Goal: Task Accomplishment & Management: Use online tool/utility

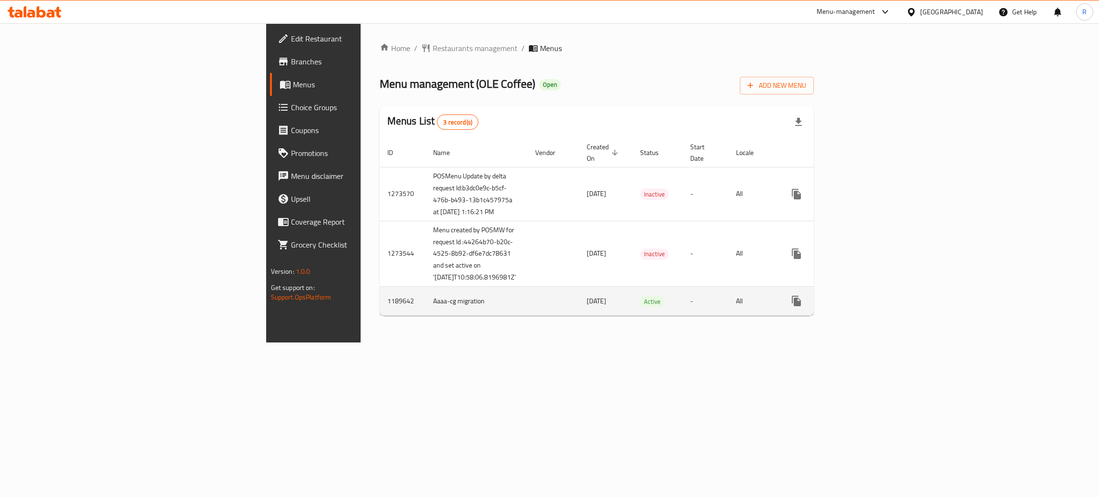
click at [871, 307] on icon "enhanced table" at bounding box center [864, 300] width 11 height 11
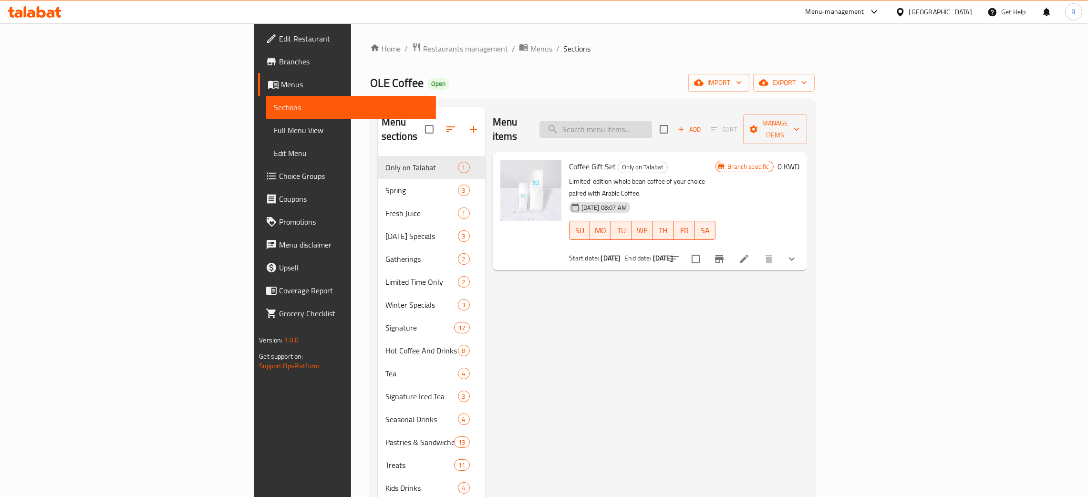
click at [652, 128] on input "search" at bounding box center [595, 129] width 113 height 17
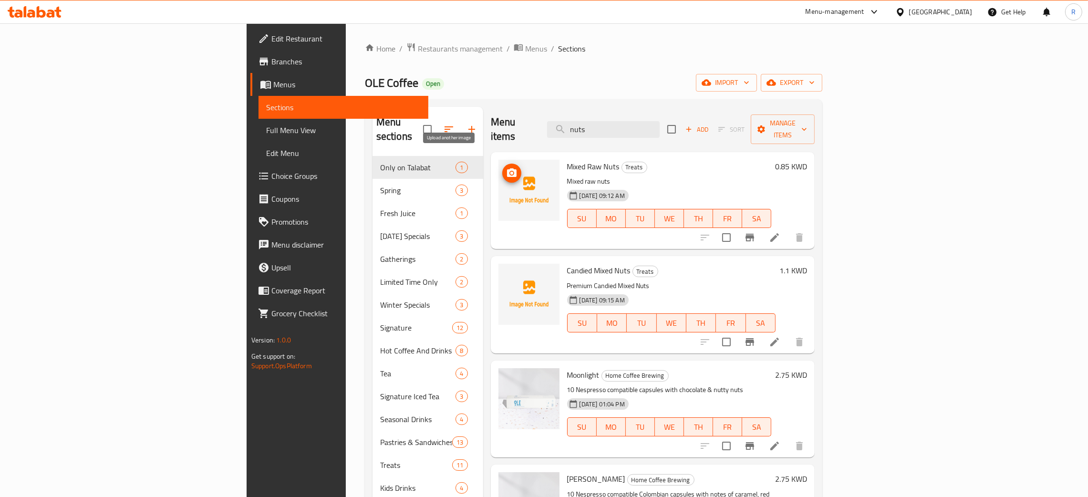
click at [502, 167] on span "upload picture" at bounding box center [511, 172] width 19 height 11
click at [507, 272] on icon "upload picture" at bounding box center [512, 276] width 10 height 9
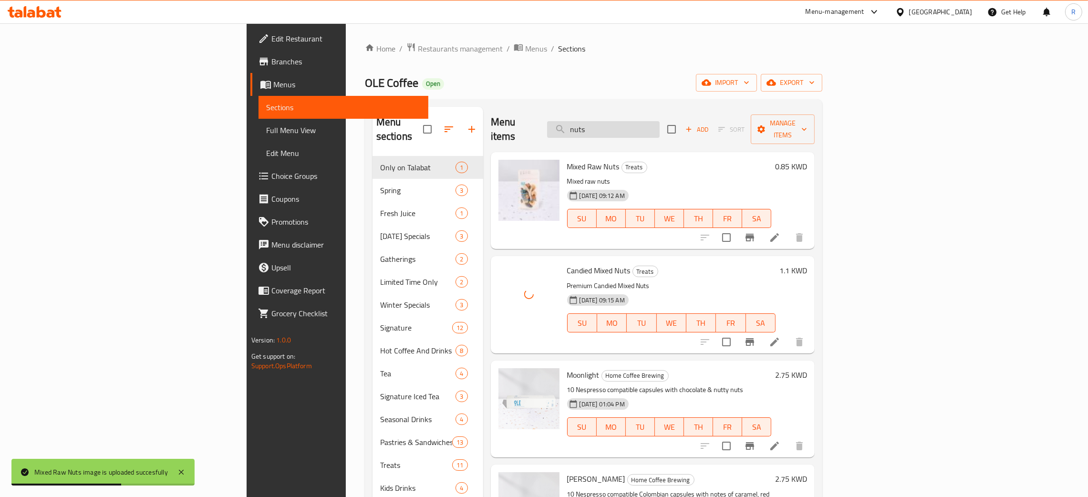
click at [659, 122] on input "nuts" at bounding box center [603, 129] width 113 height 17
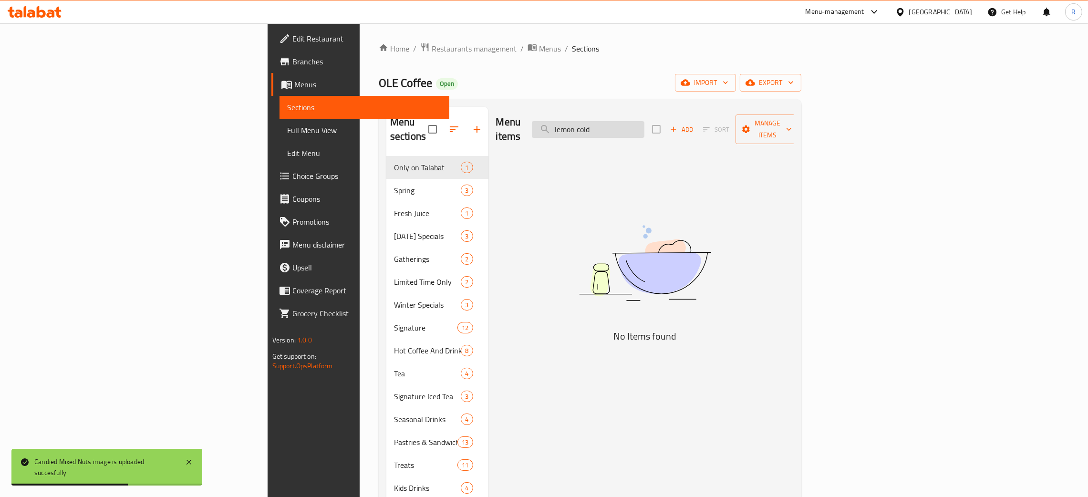
click at [644, 123] on input "lemon cold" at bounding box center [588, 129] width 113 height 17
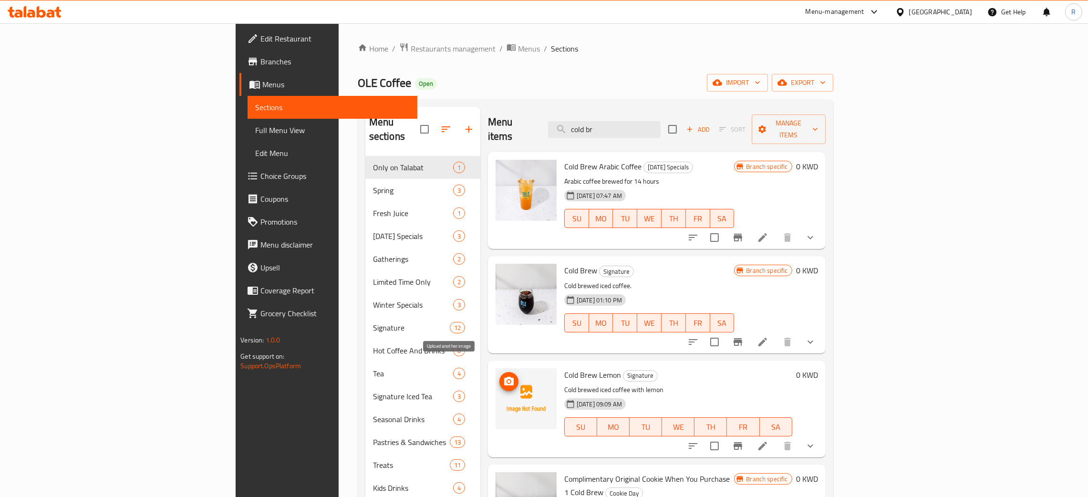
click at [504, 377] on icon "upload picture" at bounding box center [509, 381] width 10 height 9
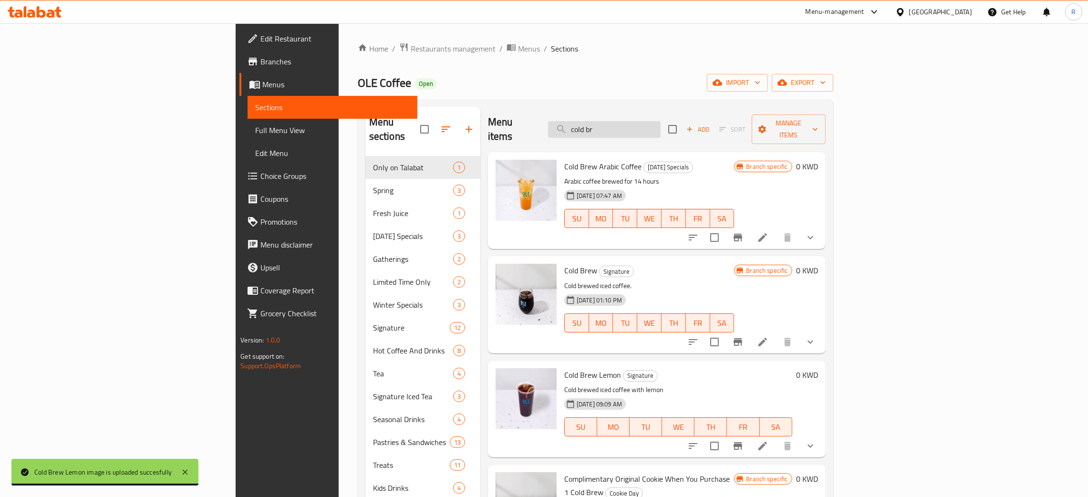
click at [660, 121] on input "cold br" at bounding box center [604, 129] width 113 height 17
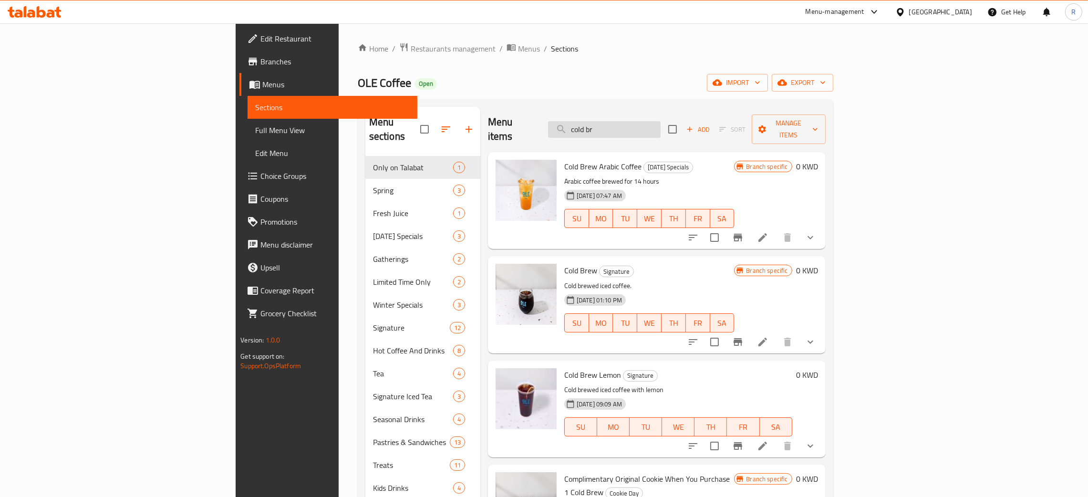
click at [660, 121] on input "cold br" at bounding box center [604, 129] width 113 height 17
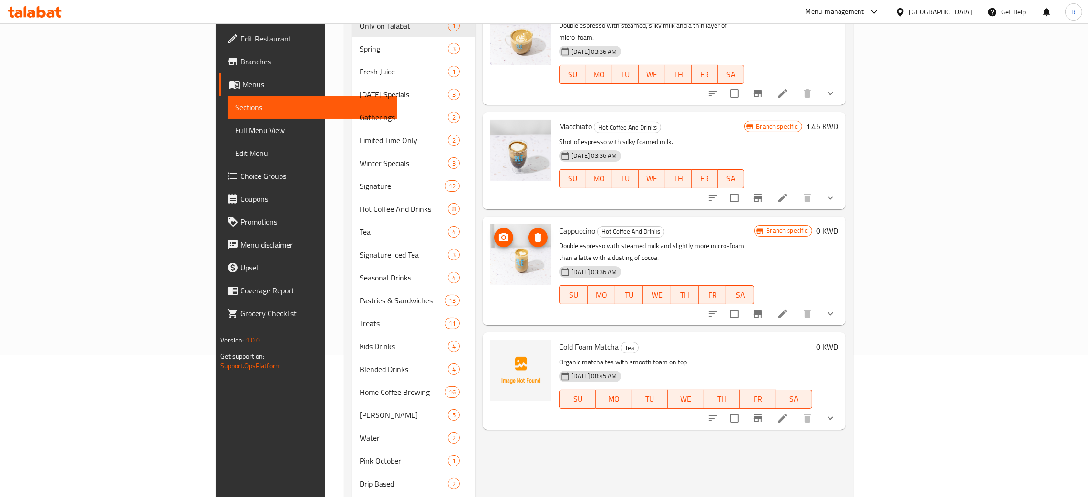
scroll to position [143, 0]
type input "foam"
click at [494, 346] on span "upload picture" at bounding box center [503, 351] width 19 height 11
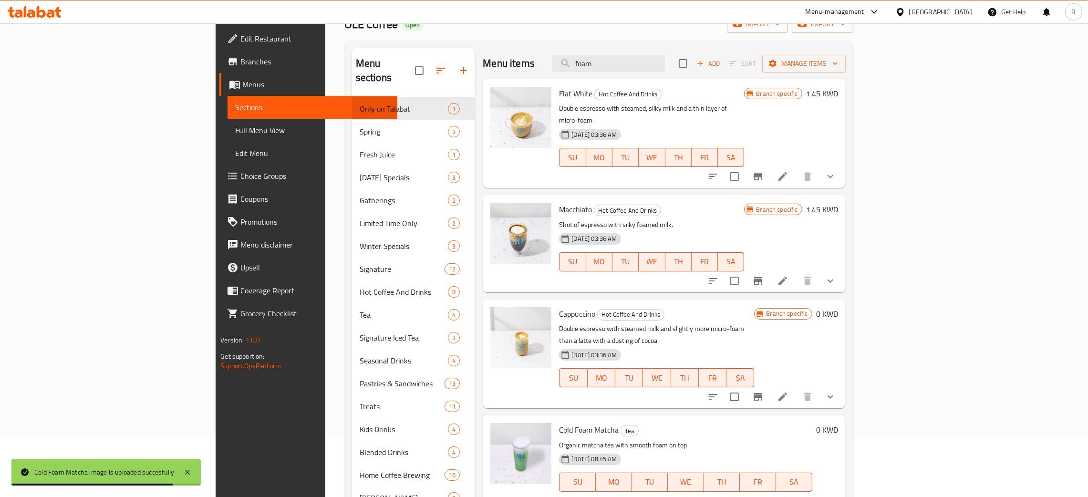
scroll to position [0, 0]
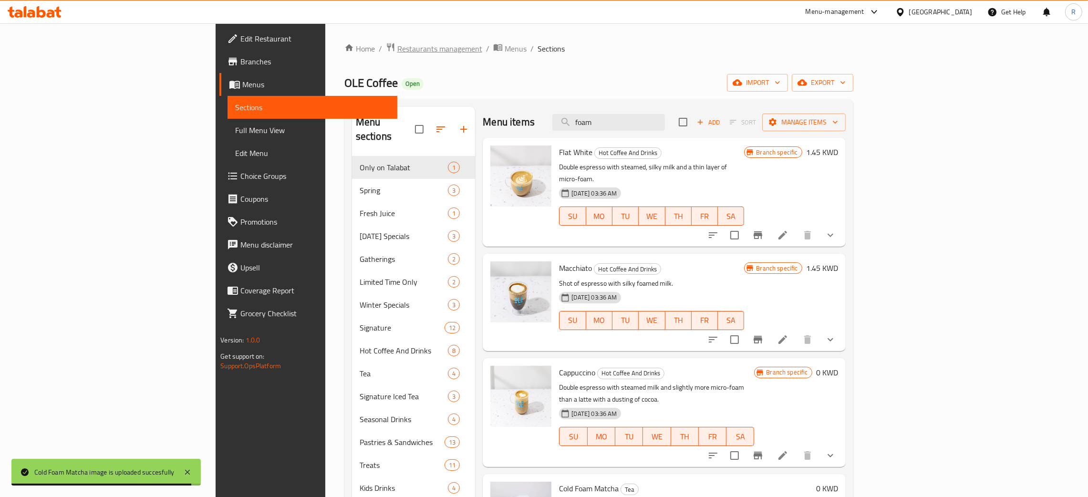
click at [386, 45] on span "breadcrumb" at bounding box center [391, 48] width 11 height 12
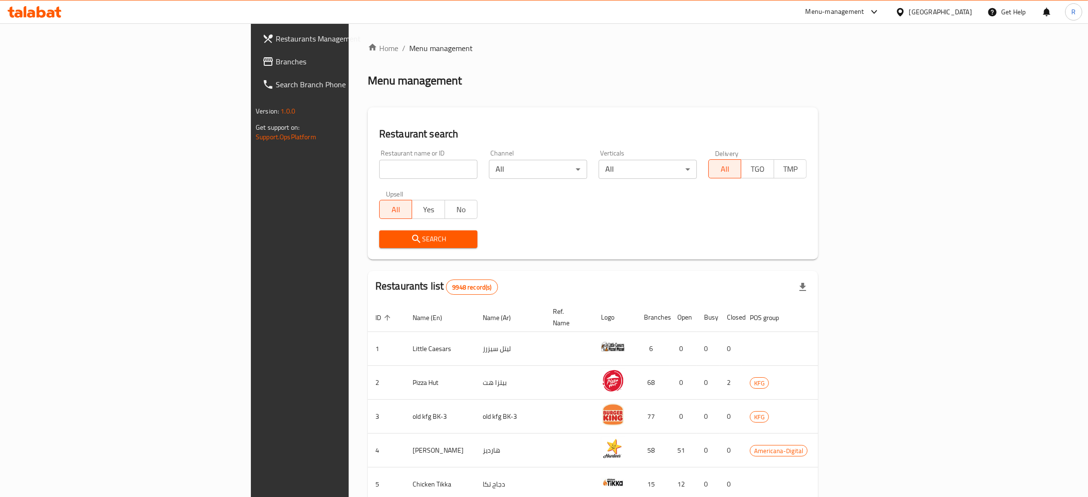
click at [379, 171] on input "search" at bounding box center [428, 169] width 98 height 19
type input "[PERSON_NAME]'s estate"
click button "Search" at bounding box center [428, 239] width 98 height 18
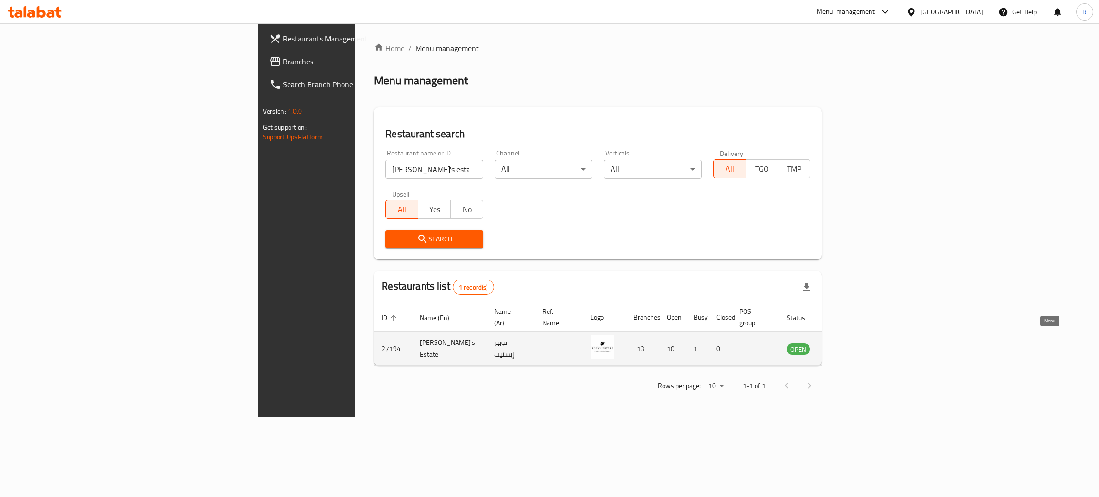
click at [847, 345] on icon "enhanced table" at bounding box center [842, 349] width 10 height 8
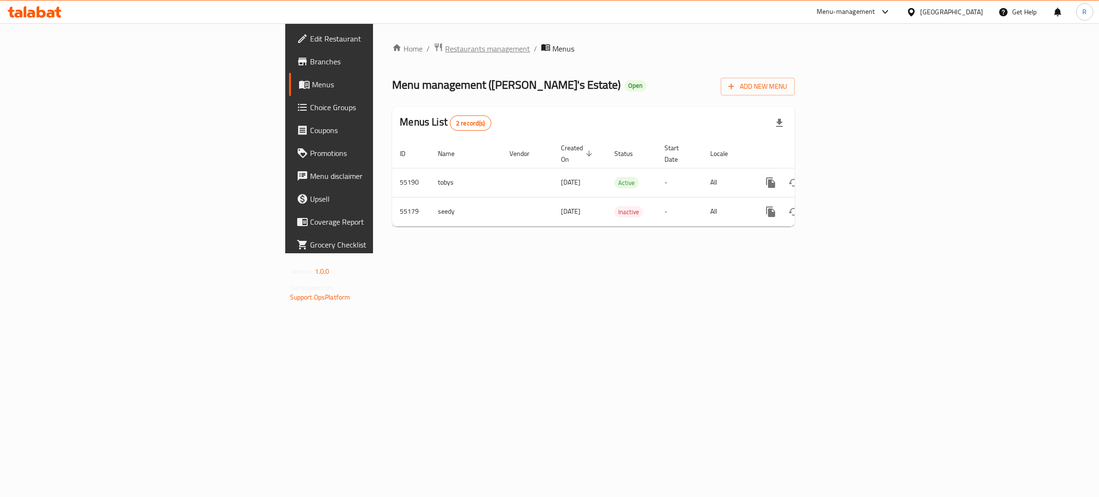
click at [445, 43] on span "Restaurants management" at bounding box center [487, 48] width 85 height 11
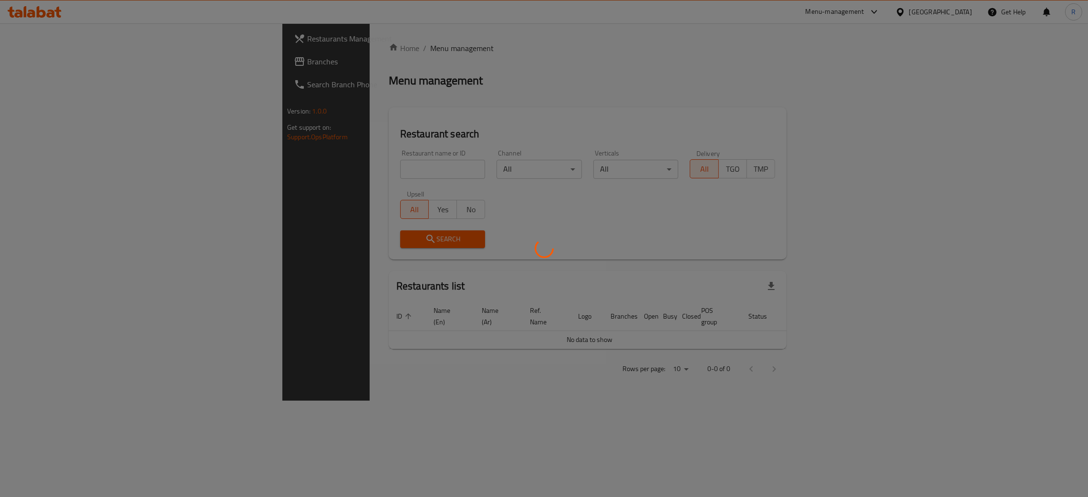
click at [317, 160] on div at bounding box center [544, 248] width 1088 height 497
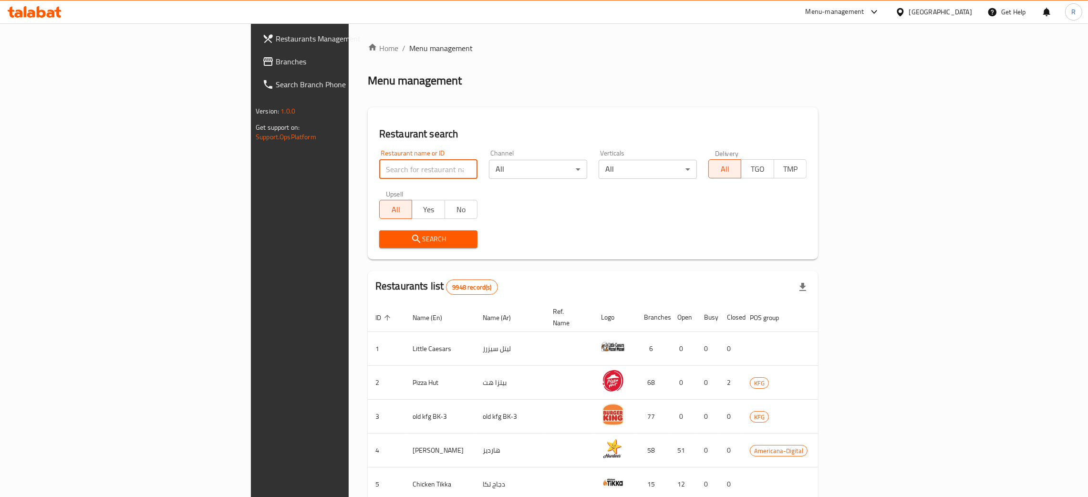
click at [379, 160] on input "search" at bounding box center [428, 169] width 98 height 19
click button "Search" at bounding box center [428, 239] width 98 height 18
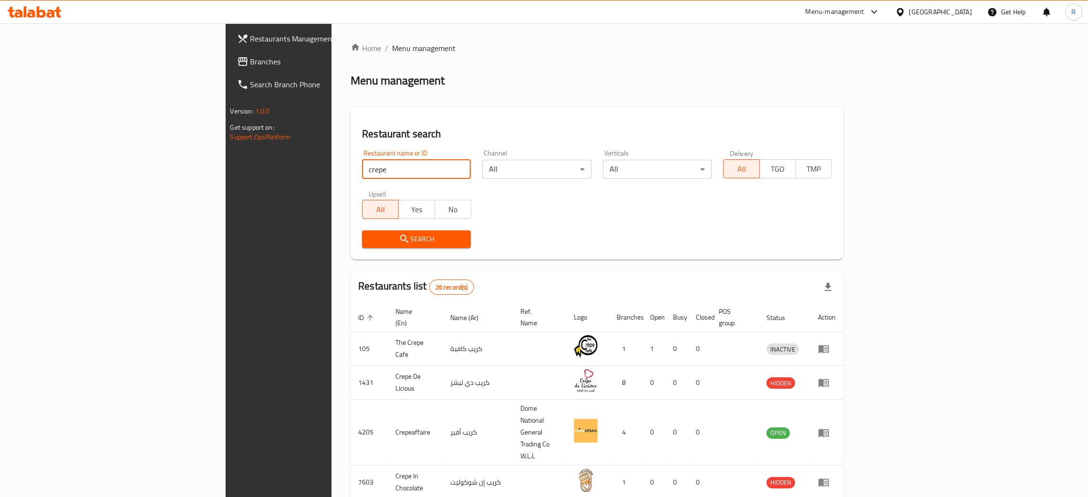
scroll to position [0, 0]
type input "c"
click at [362, 167] on input "search" at bounding box center [416, 168] width 109 height 19
paste input "نوتس كريب"
type input "نوتس كريب"
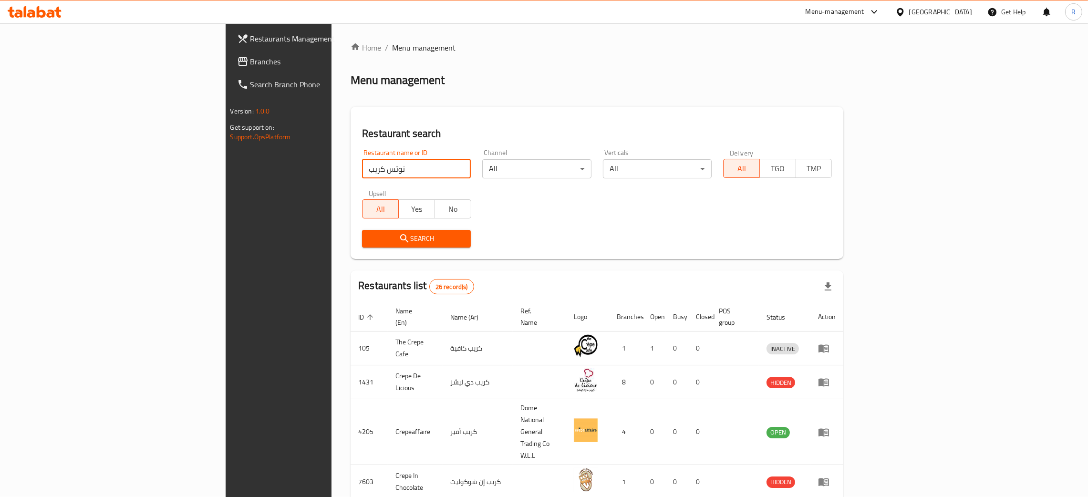
click button "Search" at bounding box center [416, 239] width 109 height 18
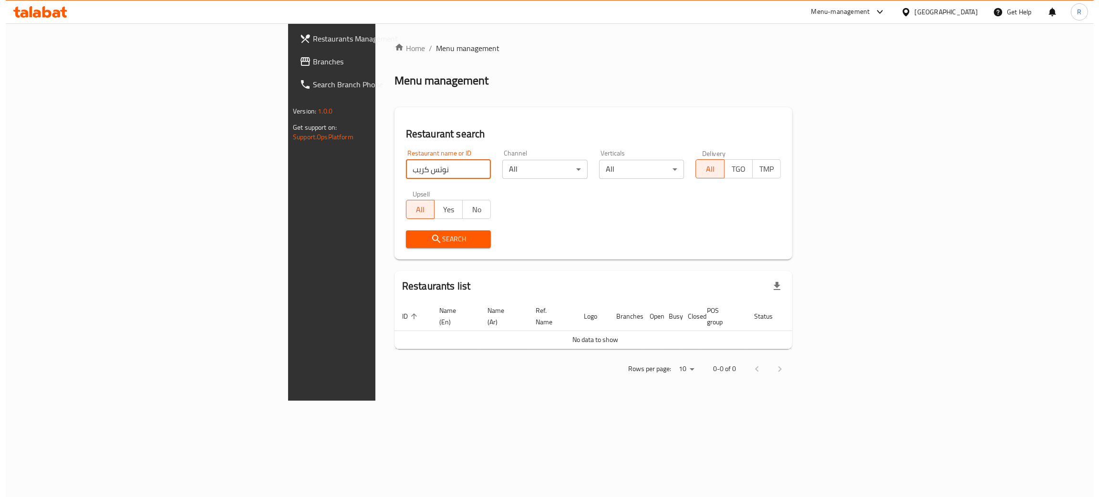
scroll to position [0, 0]
click at [405, 170] on input "نوتس كريب" at bounding box center [447, 169] width 85 height 19
